Goal: Task Accomplishment & Management: Manage account settings

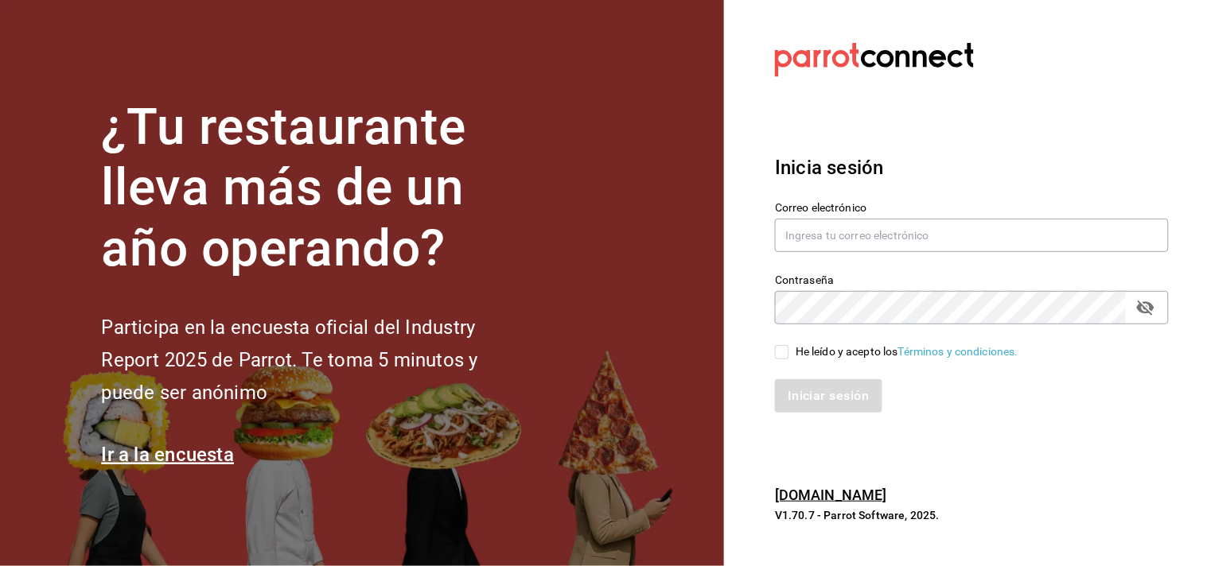
click at [808, 261] on div "Contraseña Contraseña" at bounding box center [962, 290] width 413 height 70
click at [816, 243] on input "text" at bounding box center [972, 235] width 394 height 33
type input "[EMAIL_ADDRESS][DOMAIN_NAME]"
click at [852, 362] on div "Iniciar sesión" at bounding box center [962, 386] width 413 height 53
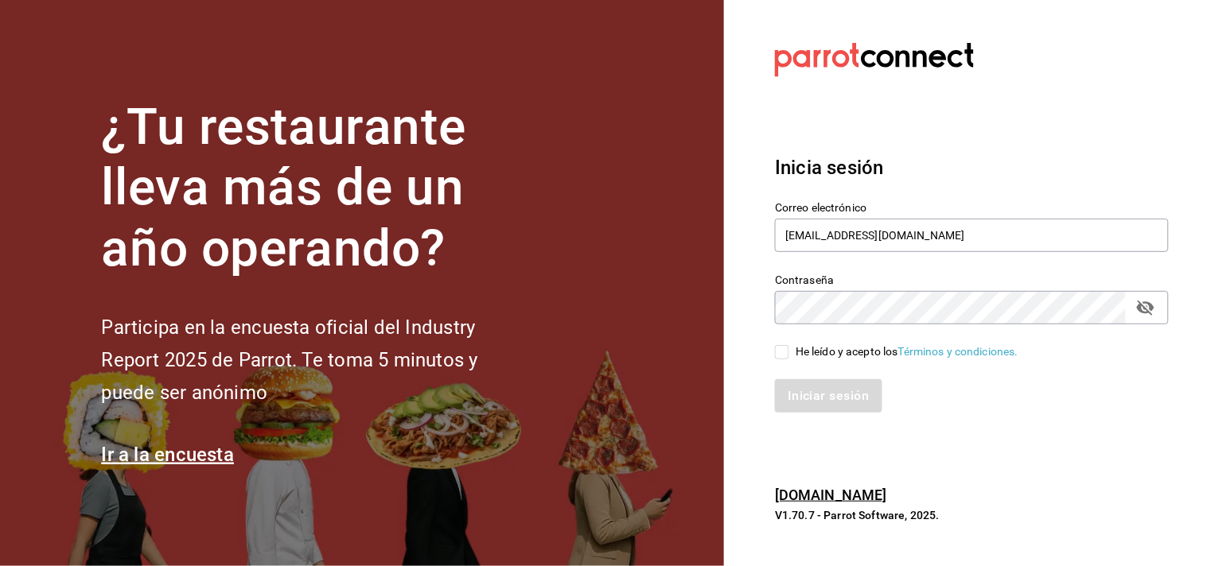
click at [850, 356] on div "He leído y acepto los Términos y condiciones." at bounding box center [907, 352] width 223 height 17
click at [789, 356] on input "He leído y acepto los Términos y condiciones." at bounding box center [782, 352] width 14 height 14
checkbox input "true"
click at [842, 403] on button "Iniciar sesión" at bounding box center [829, 396] width 108 height 33
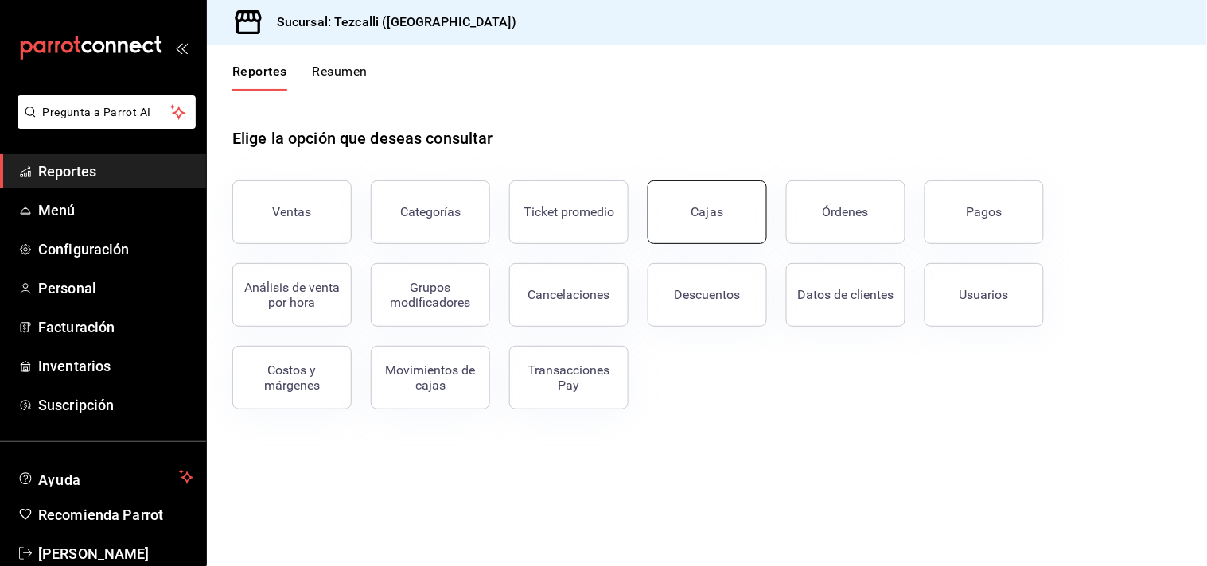
click at [678, 225] on link "Cajas" at bounding box center [707, 213] width 119 height 64
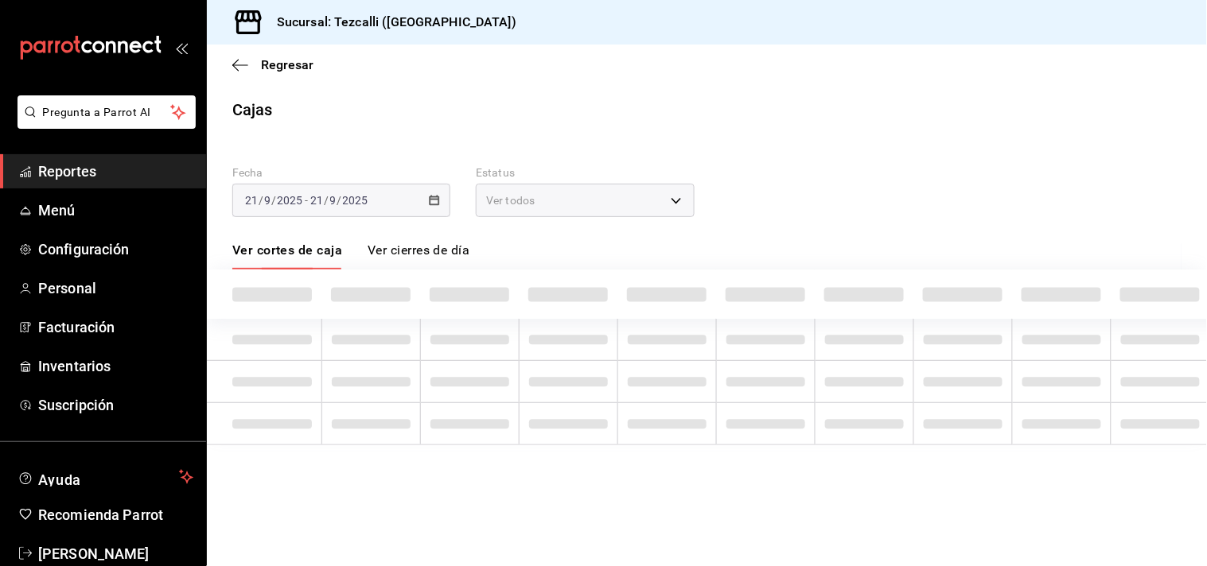
click at [411, 252] on link "Ver cierres de día" at bounding box center [419, 256] width 102 height 27
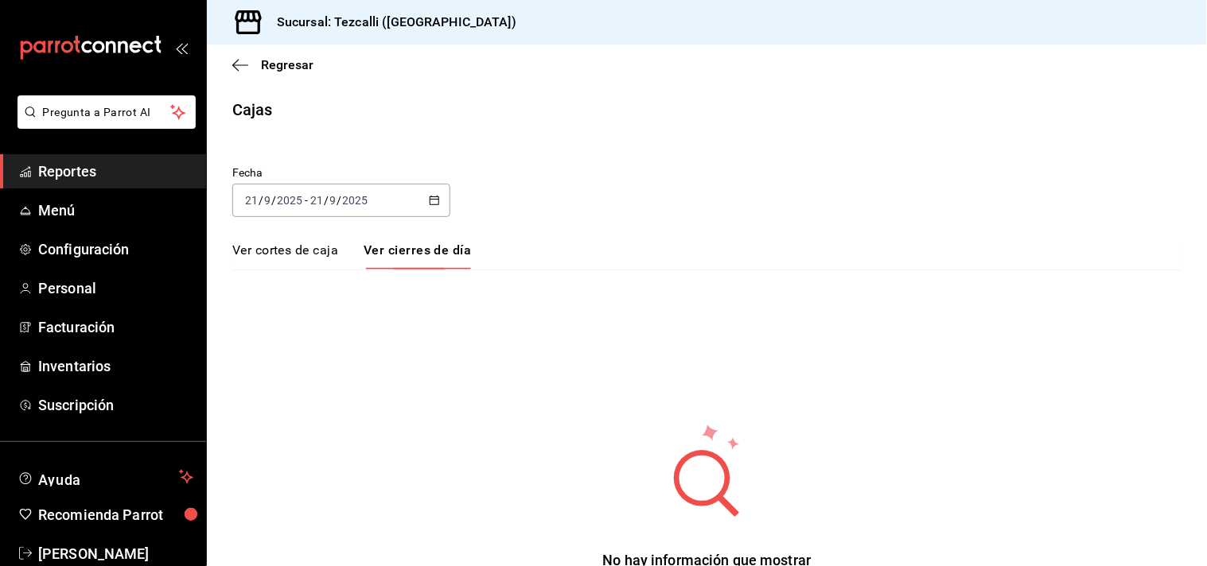
click at [294, 243] on link "Ver cortes de caja" at bounding box center [285, 256] width 106 height 27
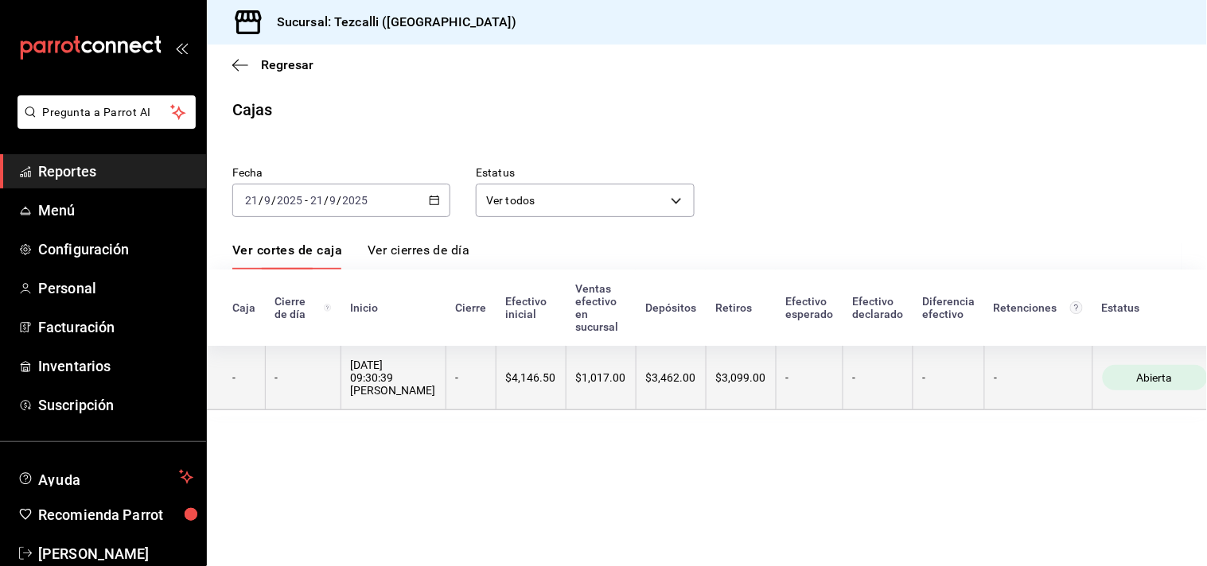
click at [486, 401] on th "-" at bounding box center [471, 378] width 50 height 64
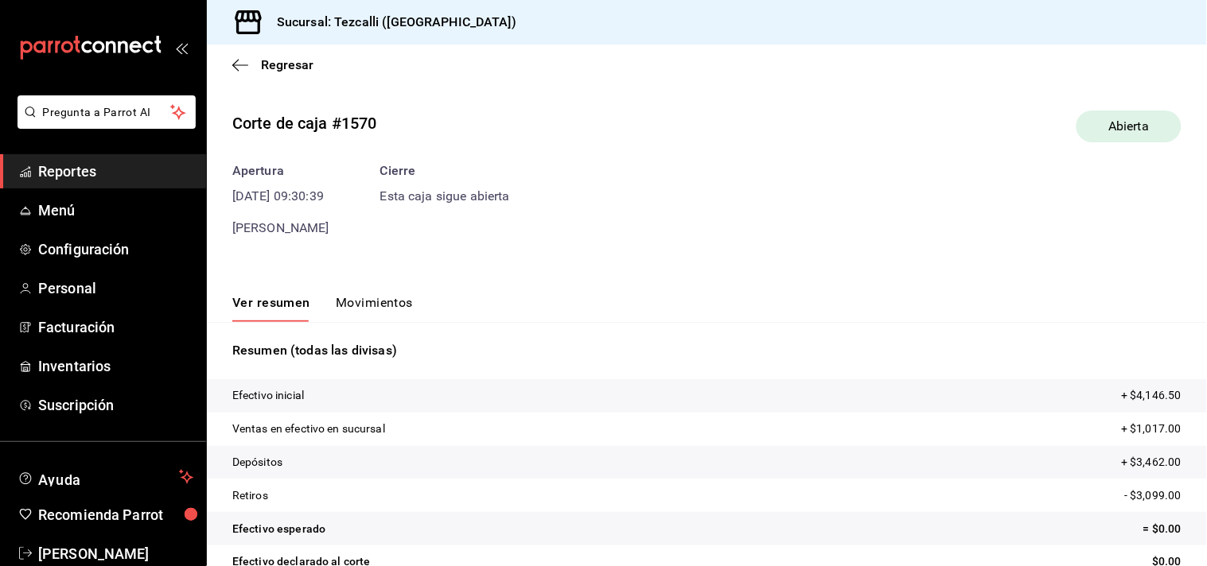
click at [377, 313] on button "Movimientos" at bounding box center [374, 308] width 77 height 27
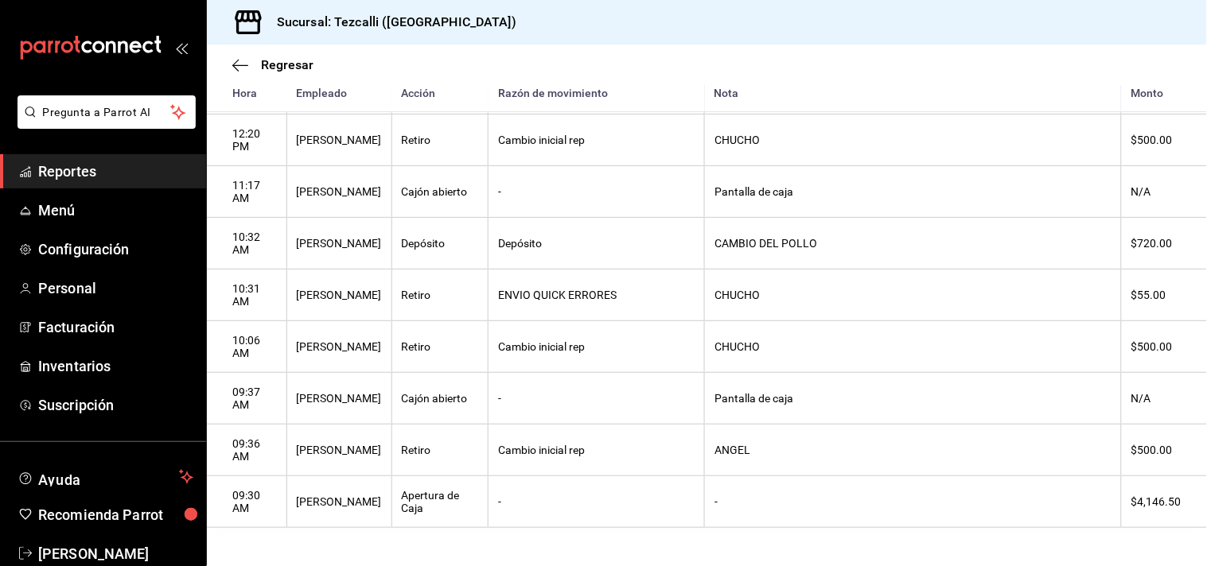
scroll to position [1024, 0]
drag, startPoint x: 936, startPoint y: 454, endPoint x: 1143, endPoint y: 454, distance: 207.7
click at [1143, 454] on tr "09:36 AM [PERSON_NAME] Retiro Cambio inicial rep [PERSON_NAME] $500.00" at bounding box center [707, 451] width 1000 height 52
drag, startPoint x: 725, startPoint y: 347, endPoint x: 1152, endPoint y: 334, distance: 427.4
click at [1152, 334] on tr "10:06 AM [PERSON_NAME] Retiro Cambio inicial rep CHUCHO $500.00" at bounding box center [707, 347] width 1000 height 52
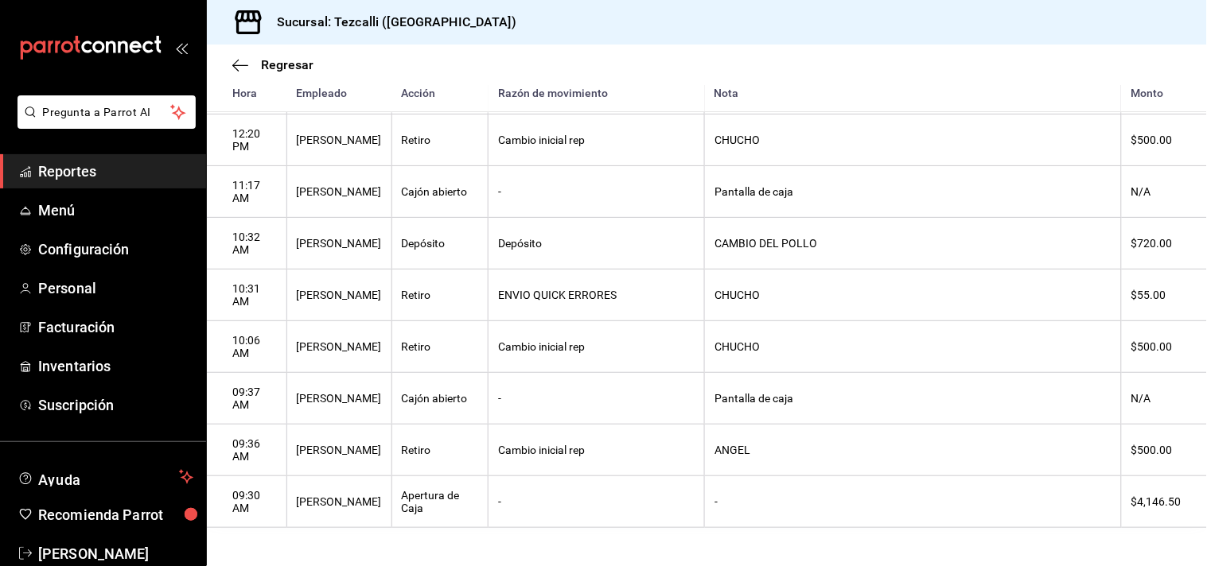
click at [1166, 342] on th "$500.00" at bounding box center [1164, 347] width 86 height 52
drag, startPoint x: 1166, startPoint y: 342, endPoint x: 654, endPoint y: 348, distance: 512.4
click at [654, 348] on tr "10:06 AM [PERSON_NAME] Retiro Cambio inicial rep CHUCHO $500.00" at bounding box center [707, 347] width 1000 height 52
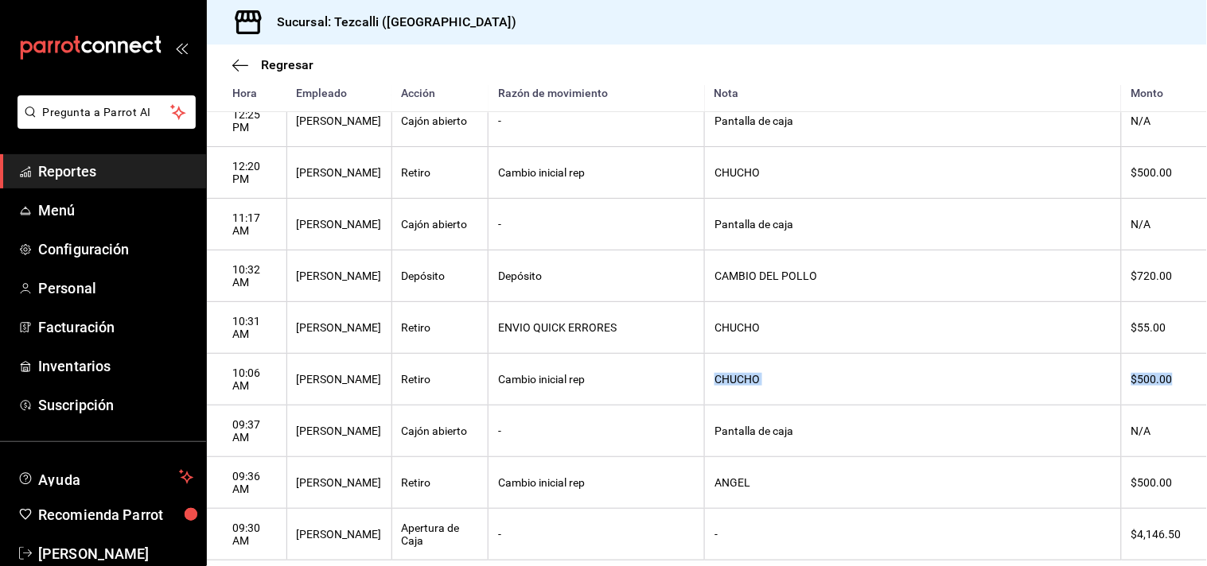
scroll to position [966, 0]
drag, startPoint x: 1170, startPoint y: 342, endPoint x: 703, endPoint y: 329, distance: 468.0
click at [703, 329] on tr "10:31 AM [PERSON_NAME] Retiro ENVIO QUICK ERRORES CHUCHO $55.00" at bounding box center [707, 329] width 1000 height 52
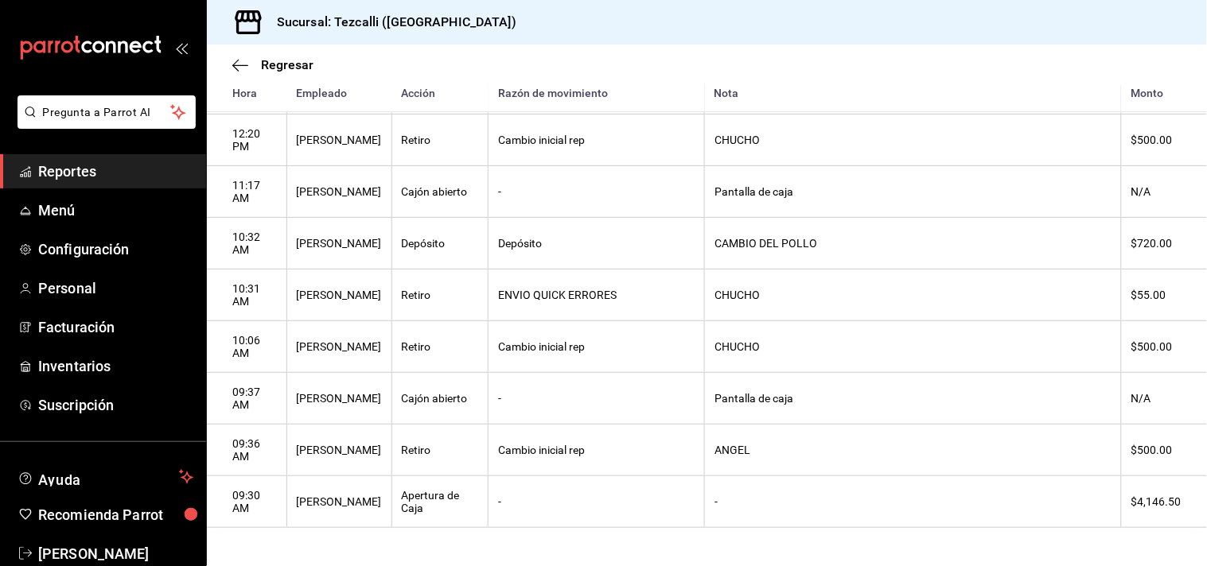
scroll to position [1020, 0]
drag, startPoint x: 1179, startPoint y: 353, endPoint x: 221, endPoint y: 343, distance: 958.0
click at [221, 343] on tr "10:06 AM [PERSON_NAME] Retiro Cambio inicial rep CHUCHO $500.00" at bounding box center [707, 347] width 1000 height 52
drag, startPoint x: 1174, startPoint y: 443, endPoint x: 1065, endPoint y: 444, distance: 109.0
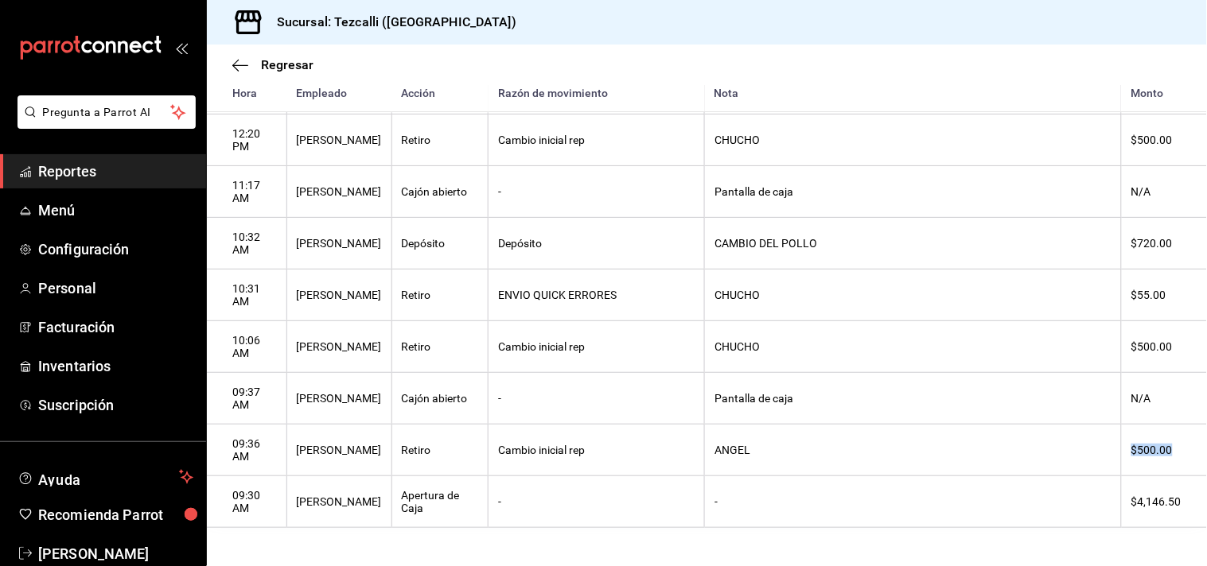
click at [1064, 444] on tr "09:36 AM [PERSON_NAME] Retiro Cambio inicial rep [PERSON_NAME] $500.00" at bounding box center [707, 451] width 1000 height 52
drag, startPoint x: 1109, startPoint y: 342, endPoint x: 1085, endPoint y: 347, distance: 24.3
click at [1085, 347] on tr "10:06 AM [PERSON_NAME] Retiro Cambio inicial rep CHUCHO $500.00" at bounding box center [707, 347] width 1000 height 52
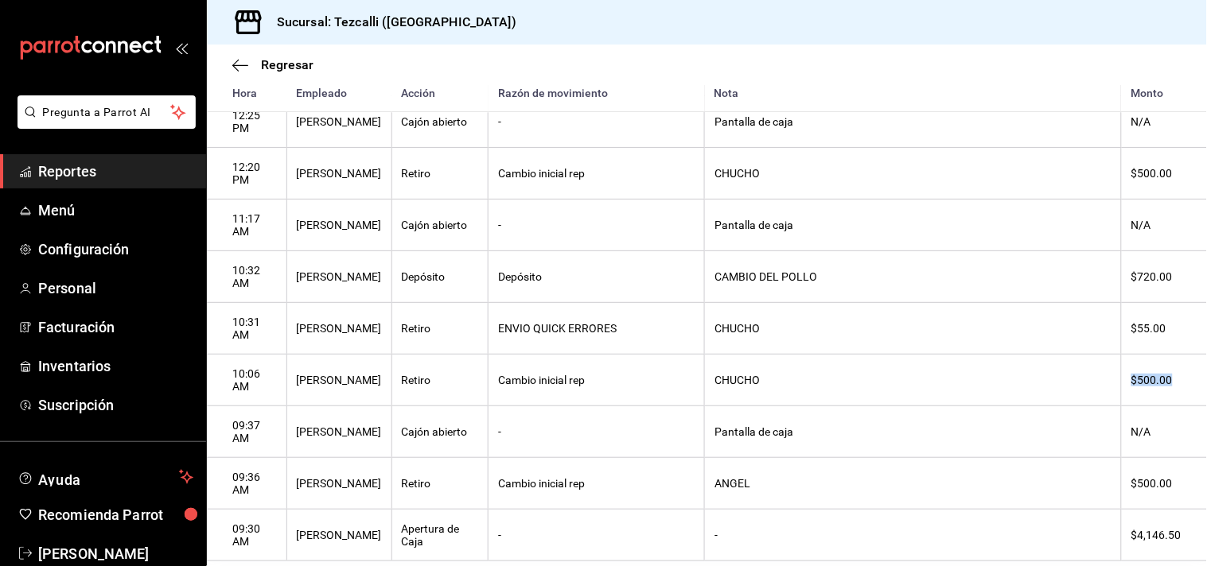
scroll to position [908, 0]
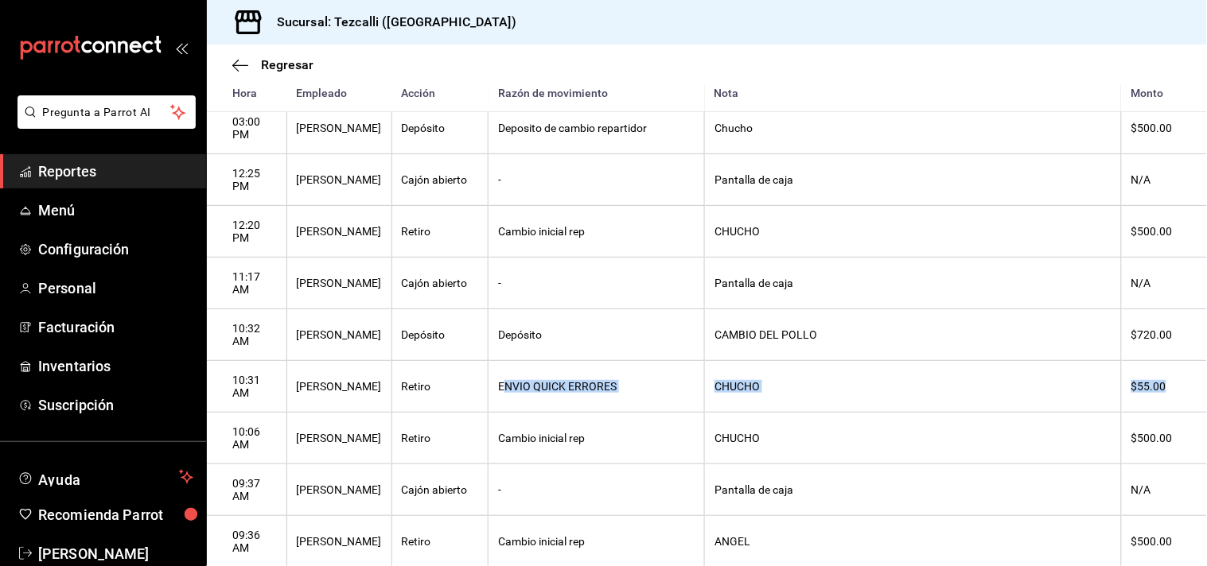
drag, startPoint x: 513, startPoint y: 407, endPoint x: 1160, endPoint y: 404, distance: 646.9
click at [1160, 404] on tr "10:31 AM [PERSON_NAME] Retiro ENVIO QUICK ERRORES CHUCHO $55.00" at bounding box center [707, 387] width 1000 height 52
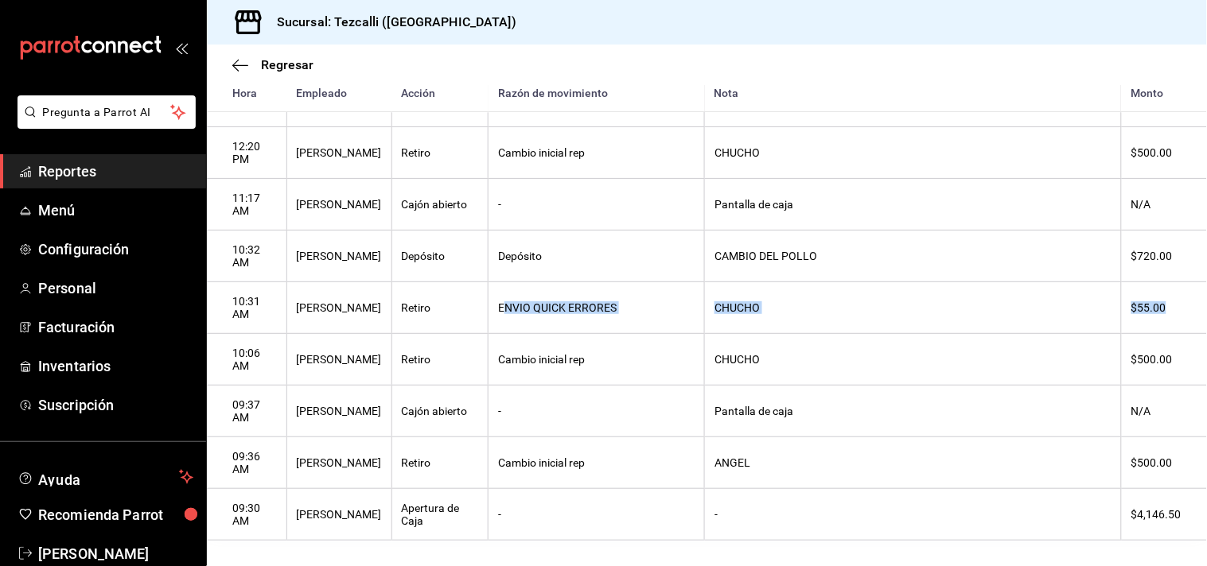
scroll to position [996, 0]
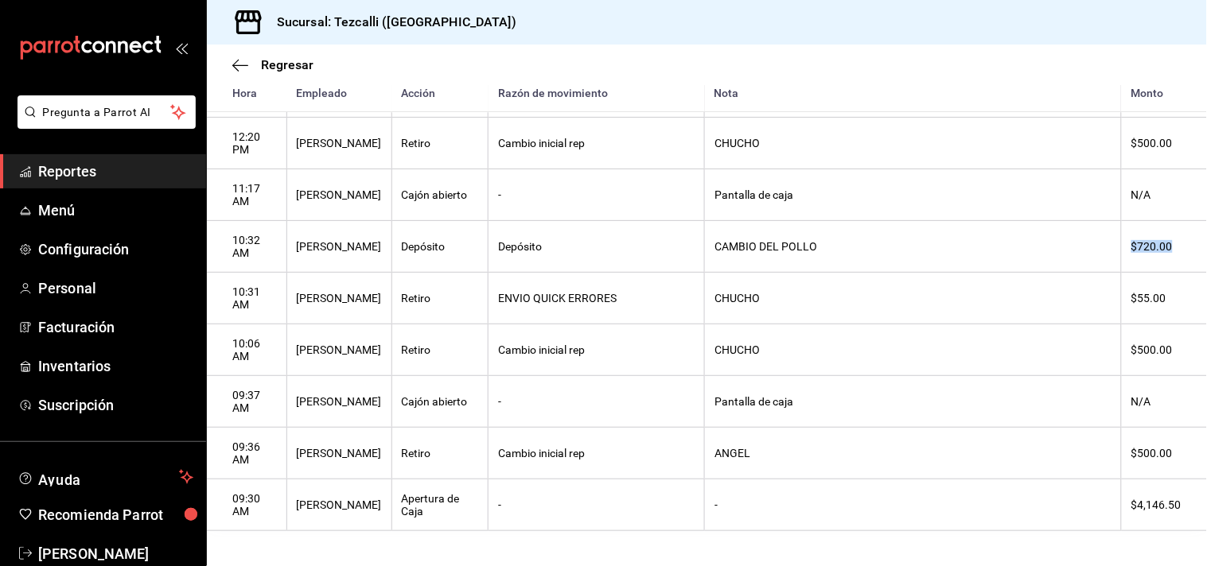
drag, startPoint x: 1076, startPoint y: 255, endPoint x: 1191, endPoint y: 260, distance: 115.5
click at [1191, 260] on tr "10:32 AM [PERSON_NAME] Depósito Depósito CAMBIO DEL POLLO $720.00" at bounding box center [707, 247] width 1000 height 52
drag, startPoint x: 1144, startPoint y: 469, endPoint x: 1061, endPoint y: 478, distance: 84.0
click at [1061, 478] on tr "09:36 AM [PERSON_NAME] Retiro Cambio inicial rep [PERSON_NAME] $500.00" at bounding box center [707, 454] width 1000 height 52
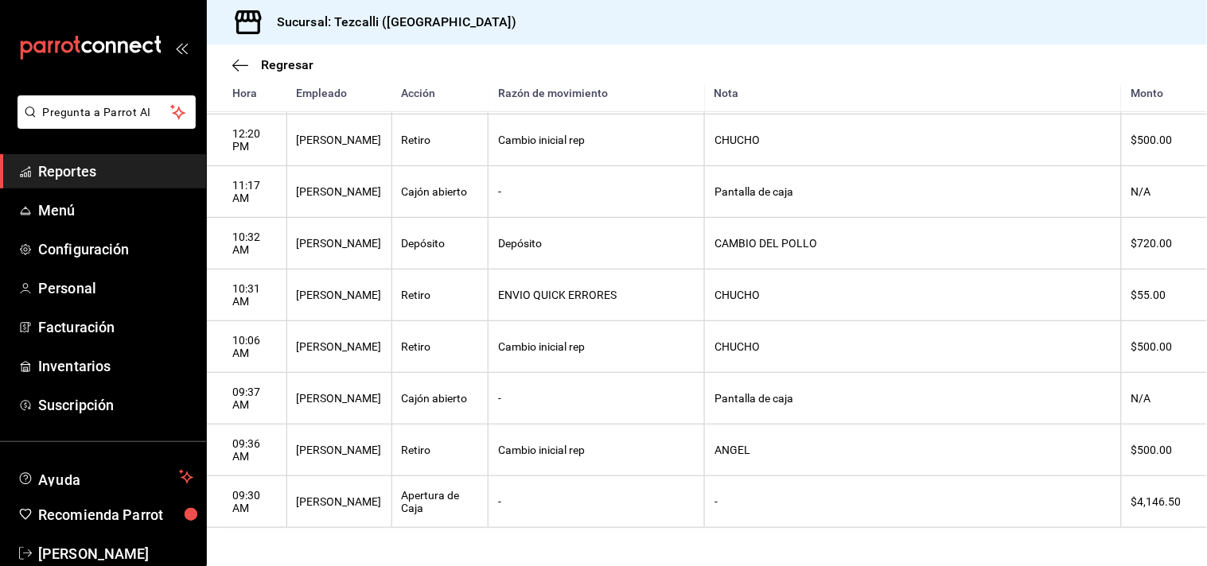
click at [929, 386] on th "Pantalla de caja" at bounding box center [913, 399] width 417 height 52
click at [935, 378] on th "Pantalla de caja" at bounding box center [913, 399] width 417 height 52
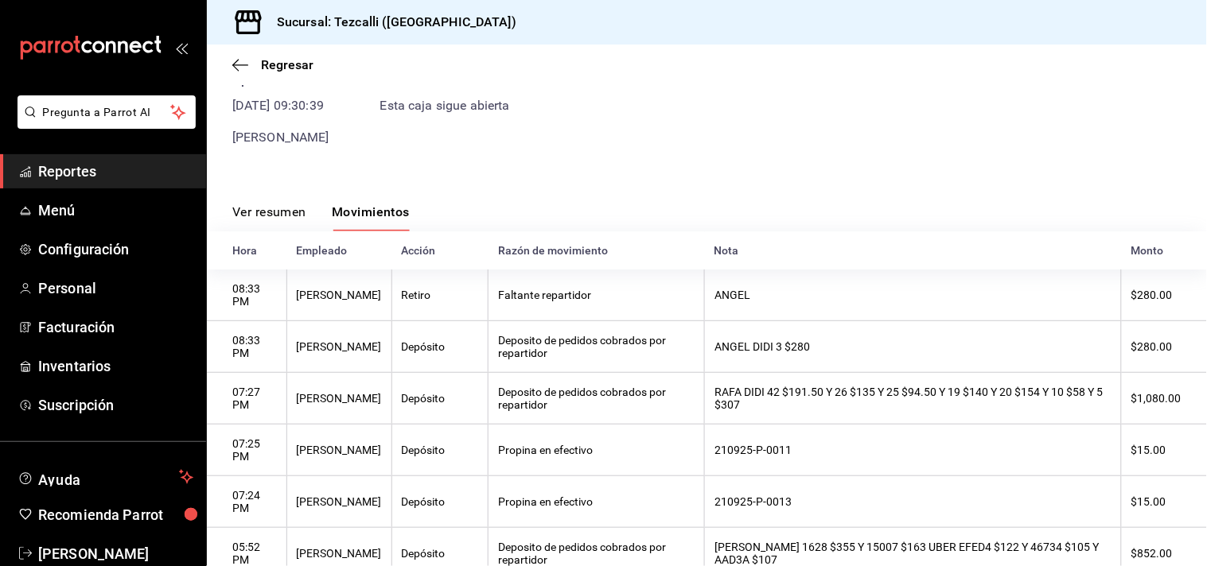
scroll to position [0, 0]
